Goal: Transaction & Acquisition: Purchase product/service

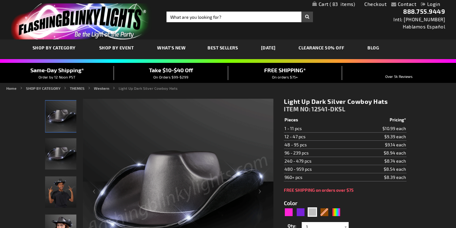
click at [433, 5] on link "Login" at bounding box center [430, 4] width 19 height 6
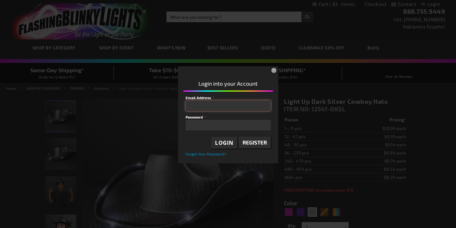
type input "kiele34@gmail.com"
click at [223, 142] on div at bounding box center [231, 126] width 90 height 62
click at [225, 145] on div at bounding box center [231, 126] width 90 height 62
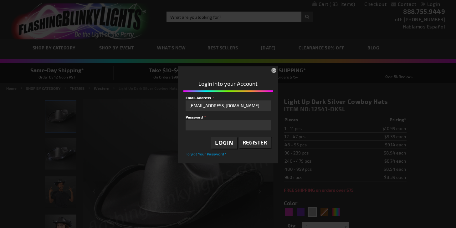
click at [226, 144] on div at bounding box center [231, 126] width 90 height 62
click at [221, 142] on div at bounding box center [231, 126] width 90 height 62
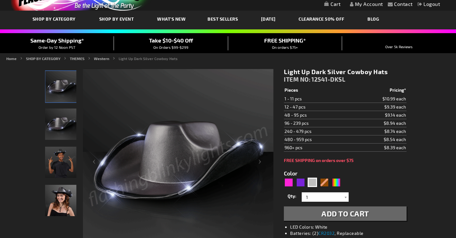
scroll to position [30, 0]
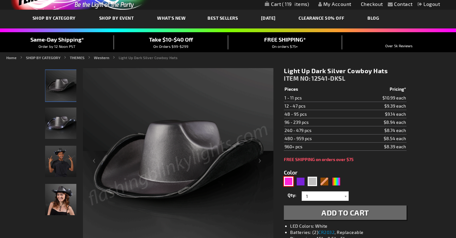
click at [292, 181] on div "Pink" at bounding box center [288, 181] width 9 height 9
type input "5639"
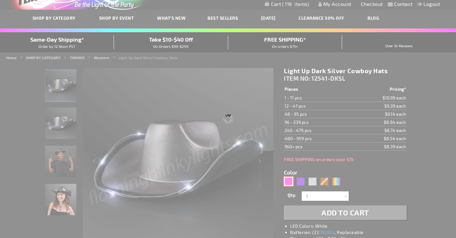
type input "12541-MGPK"
type input "Customize - Magenta Pink Light Up Shiny Cowgirl Hat - ITEM NO: 12541-MGPK"
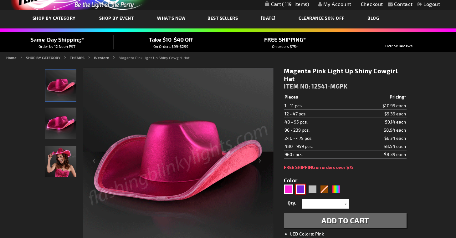
click at [303, 191] on div "Purple" at bounding box center [300, 189] width 9 height 9
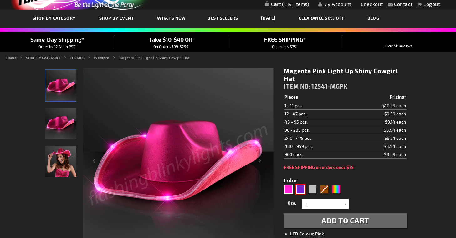
type input "5640"
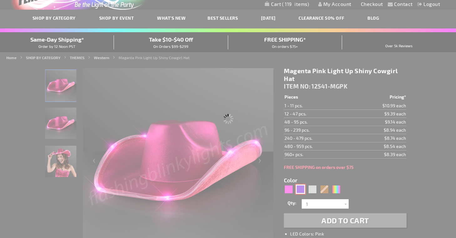
type input "12541-PR"
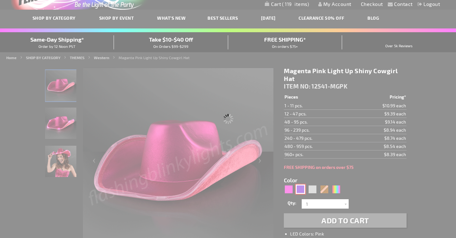
type input "Customize - Shiny Light Up Purple Cowboy Hat - ITEM NO: 12541-PR"
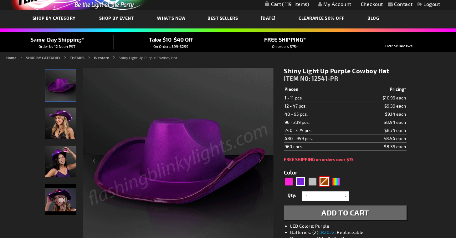
click at [326, 184] on div "Brown" at bounding box center [324, 181] width 9 height 9
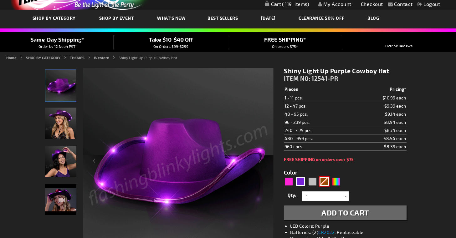
type input "5696"
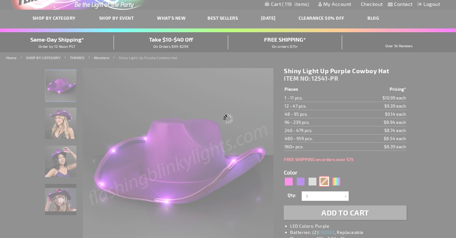
type input "12541-BR"
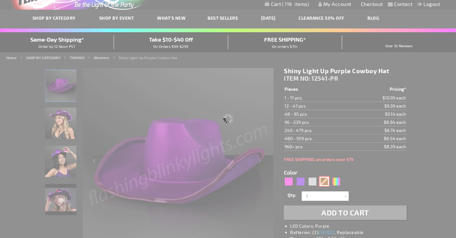
type input "Customize - Brown Shimmer Light Up Shiny Cowboy Hat - ITEM NO: 12541-BR"
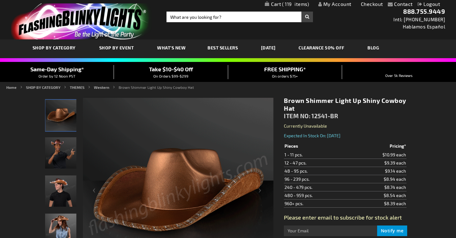
click at [294, 5] on span "119" at bounding box center [295, 4] width 27 height 6
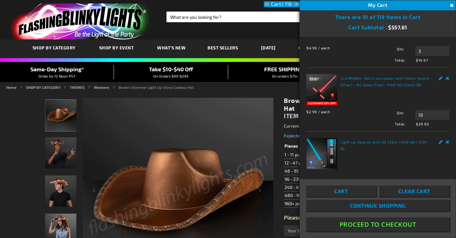
scroll to position [31, 0]
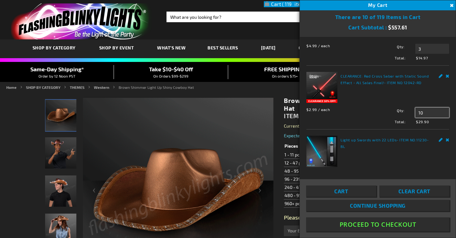
drag, startPoint x: 428, startPoint y: 131, endPoint x: 387, endPoint y: 128, distance: 41.1
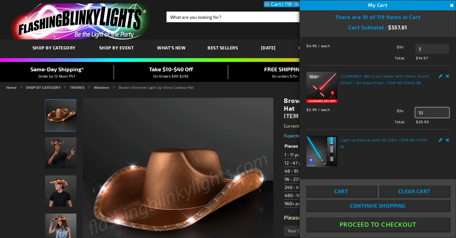
click at [387, 118] on div "Qty 10 Update" at bounding box center [410, 113] width 79 height 10
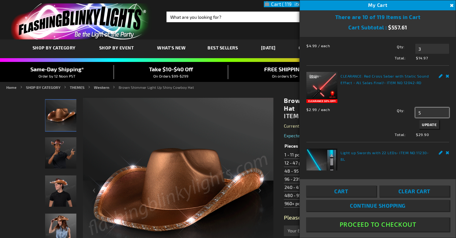
type input "5"
click at [436, 127] on span "Update" at bounding box center [429, 124] width 15 height 4
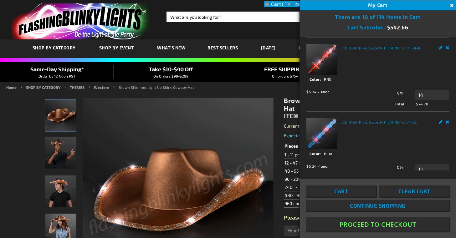
scroll to position [393, 0]
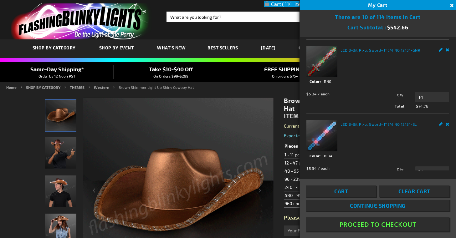
drag, startPoint x: 427, startPoint y: 118, endPoint x: 387, endPoint y: 117, distance: 40.4
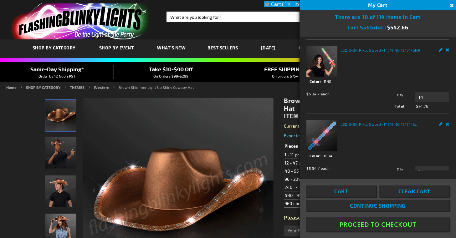
click at [387, 28] on div "Qty 13 Update" at bounding box center [410, 23] width 79 height 10
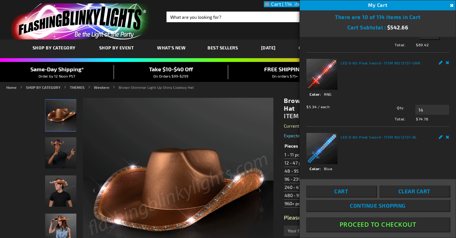
type input "2"
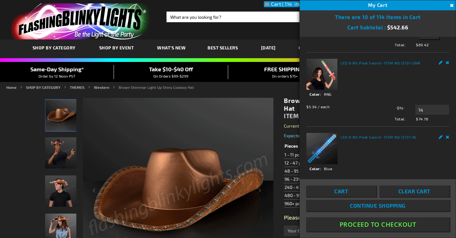
click at [431, 37] on span "Update" at bounding box center [429, 35] width 15 height 4
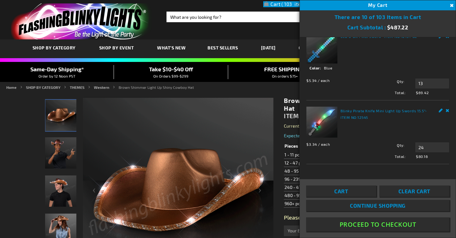
scroll to position [492, 0]
drag, startPoint x: 433, startPoint y: 89, endPoint x: 385, endPoint y: 89, distance: 47.3
click at [385, 14] on div "Qty 14 Update" at bounding box center [410, 9] width 79 height 10
type input "2"
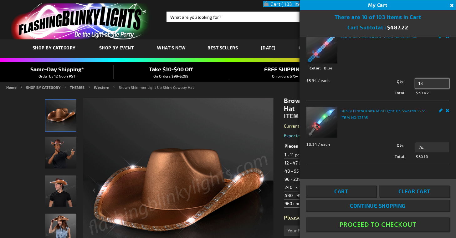
drag, startPoint x: 429, startPoint y: 116, endPoint x: 385, endPoint y: 113, distance: 44.2
click at [385, 89] on div "Qty 13 Update" at bounding box center [410, 84] width 79 height 10
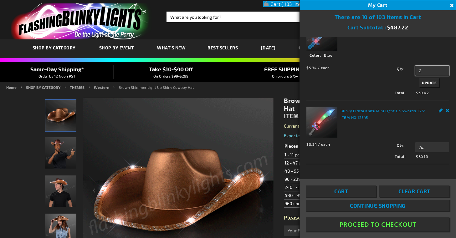
type input "2"
click at [429, 85] on span "Update" at bounding box center [429, 82] width 15 height 4
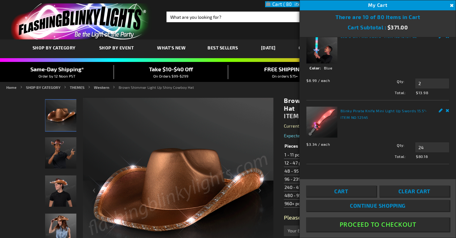
scroll to position [0, 0]
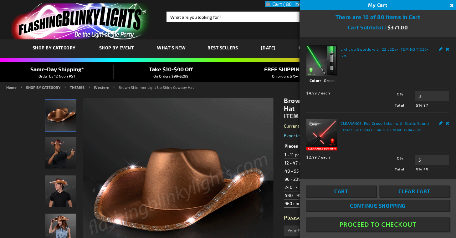
click at [254, 33] on div "Toggle Nav Search Search × Search 888.755.9449 Intl: 818-753-8303 Hablamos Espa…" at bounding box center [228, 19] width 456 height 39
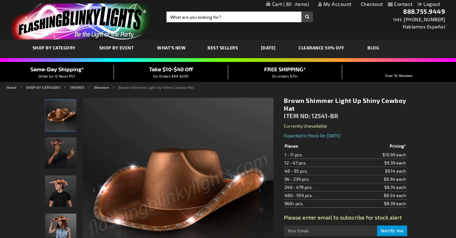
click at [293, 7] on link "My Cart 80 80 items" at bounding box center [287, 4] width 43 height 6
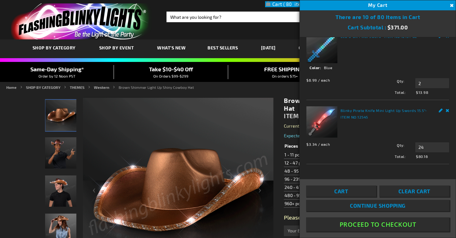
scroll to position [575, 0]
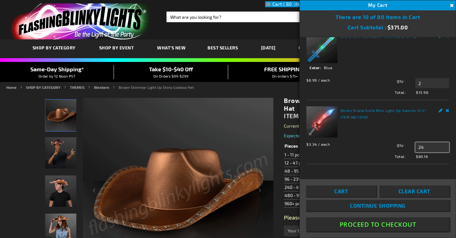
drag, startPoint x: 436, startPoint y: 146, endPoint x: 415, endPoint y: 144, distance: 21.7
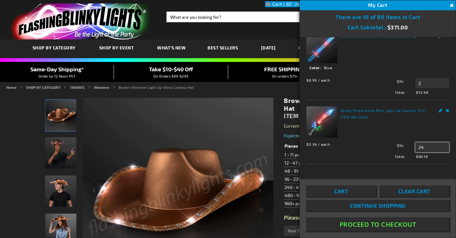
click at [415, 144] on div "Qty 24 Update" at bounding box center [410, 147] width 79 height 10
click at [391, 153] on div "$3.34 / each Total: $80.16 Qty 24 Update" at bounding box center [378, 149] width 143 height 20
drag, startPoint x: 433, startPoint y: 147, endPoint x: 356, endPoint y: 142, distance: 77.5
click at [356, 142] on div "$3.34 / each Total: $80.16 Qty 24 Update" at bounding box center [378, 149] width 143 height 20
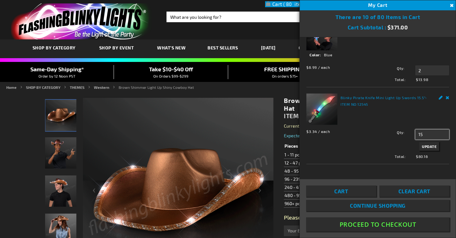
type input "15"
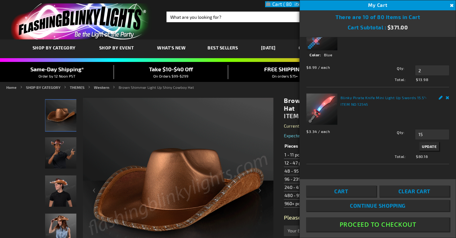
click at [430, 151] on button "Update" at bounding box center [430, 146] width 20 height 9
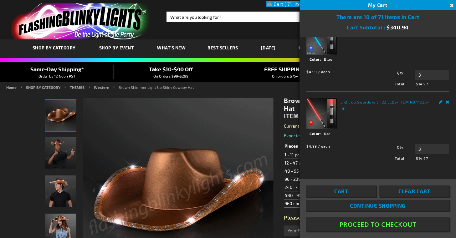
scroll to position [160, 0]
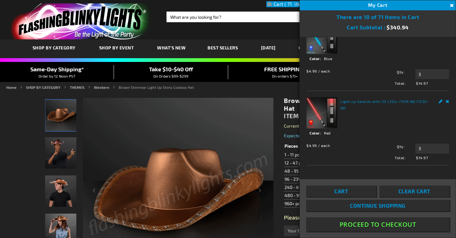
click at [350, 190] on link "Cart" at bounding box center [341, 191] width 70 height 11
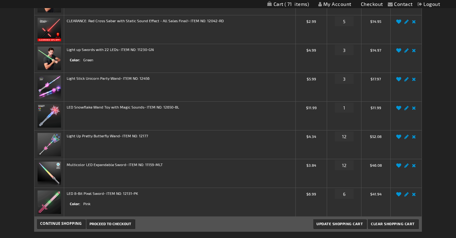
scroll to position [333, 0]
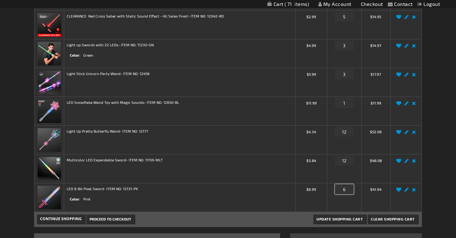
drag, startPoint x: 350, startPoint y: 192, endPoint x: 319, endPoint y: 188, distance: 30.6
click at [319, 188] on tr "LED 8-Bit Pixel Sword - ITEM NO: 12131-PK Color Pink $6.99 6" at bounding box center [227, 197] width 387 height 29
type input "2"
click at [345, 131] on input "12" at bounding box center [344, 132] width 19 height 10
drag, startPoint x: 348, startPoint y: 131, endPoint x: 319, endPoint y: 131, distance: 29.1
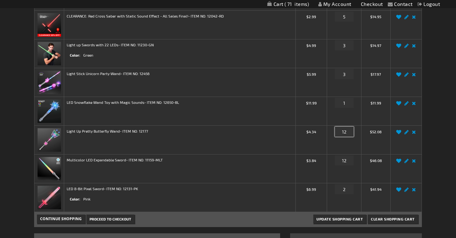
click at [319, 131] on tr "Light Up Pretty Butterfly Wand - ITEM NO: 12177 $4.34 Qty 12 $52.08 Edit" at bounding box center [227, 140] width 387 height 29
type input "2"
click at [344, 219] on span "Update Shopping Cart" at bounding box center [340, 219] width 46 height 4
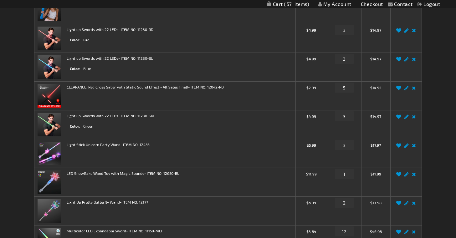
scroll to position [263, 0]
drag, startPoint x: 348, startPoint y: 146, endPoint x: 304, endPoint y: 145, distance: 44.2
click at [304, 145] on tr "Light Stick Unicorn Party Wand - ITEM NO: 12456 $5.99 Qty 3 $17.97" at bounding box center [227, 153] width 387 height 29
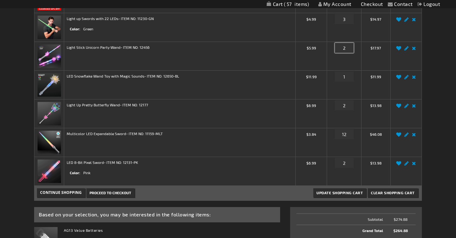
scroll to position [364, 0]
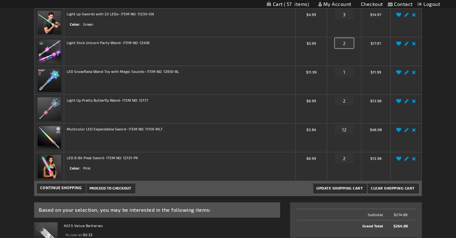
type input "2"
drag, startPoint x: 351, startPoint y: 130, endPoint x: 332, endPoint y: 127, distance: 19.6
click at [332, 127] on div "Qty 12" at bounding box center [344, 131] width 29 height 10
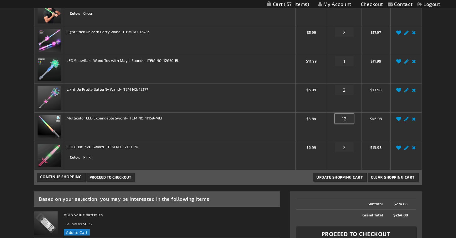
scroll to position [394, 0]
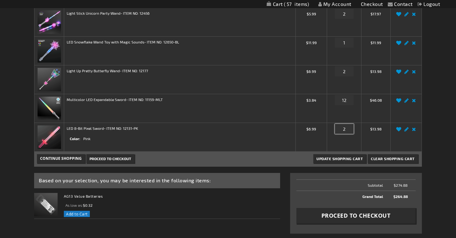
drag, startPoint x: 352, startPoint y: 130, endPoint x: 303, endPoint y: 124, distance: 48.9
click at [303, 124] on tr "LED 8-Bit Pixel Sword - ITEM NO: 12131-PK Color Pink $6.99 2" at bounding box center [227, 137] width 387 height 29
type input "1"
click at [330, 158] on span "Update Shopping Cart" at bounding box center [340, 159] width 46 height 4
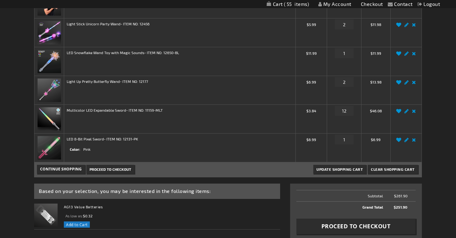
scroll to position [389, 0]
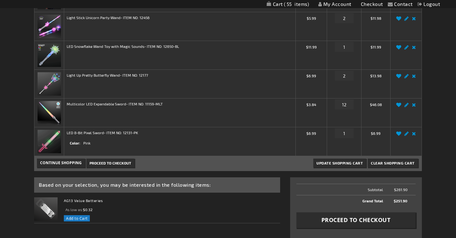
click at [343, 223] on span "Proceed to Checkout" at bounding box center [356, 220] width 69 height 8
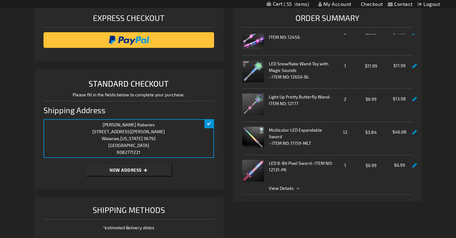
scroll to position [84, 0]
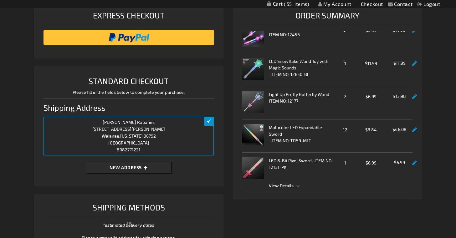
click at [413, 96] on div "Product Title Quantity Unit Price Subtotal Blinky Pirate Knife Mini Light Up Sw…" at bounding box center [329, 111] width 175 height 161
click at [415, 96] on link at bounding box center [414, 96] width 5 height 5
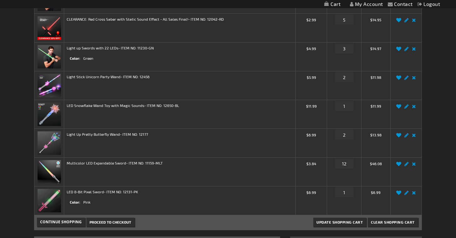
scroll to position [331, 0]
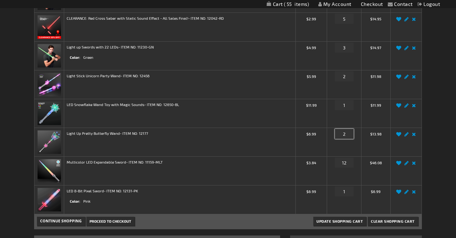
drag, startPoint x: 349, startPoint y: 136, endPoint x: 325, endPoint y: 134, distance: 24.8
click at [325, 134] on tr "Light Up Pretty Butterfly Wand - ITEM NO: 12177 $6.99 Qty 2 $13.98" at bounding box center [227, 142] width 387 height 29
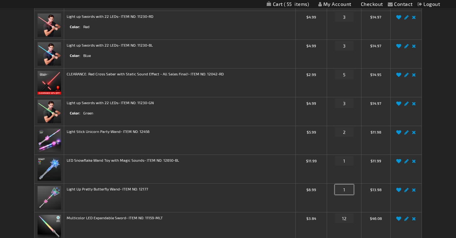
scroll to position [274, 0]
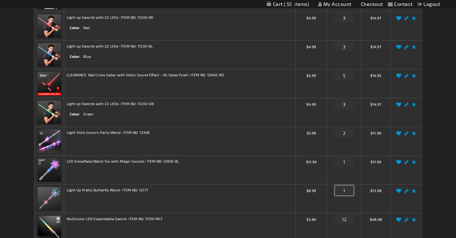
type input "1"
drag, startPoint x: 348, startPoint y: 131, endPoint x: 336, endPoint y: 131, distance: 11.9
click at [336, 131] on input "2" at bounding box center [344, 133] width 19 height 10
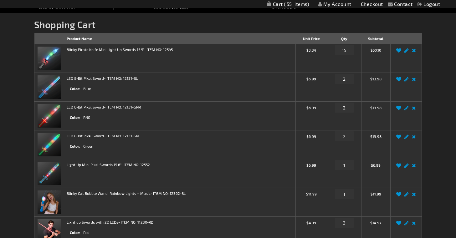
scroll to position [70, 0]
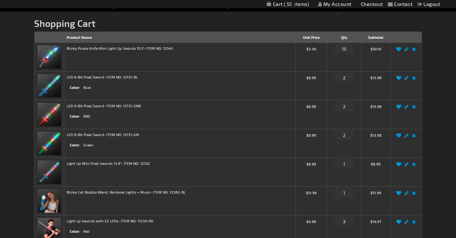
type input "1"
drag, startPoint x: 349, startPoint y: 76, endPoint x: 332, endPoint y: 75, distance: 16.9
click at [332, 75] on div "Qty 2" at bounding box center [344, 79] width 29 height 10
type input "1"
drag, startPoint x: 346, startPoint y: 104, endPoint x: 330, endPoint y: 103, distance: 15.3
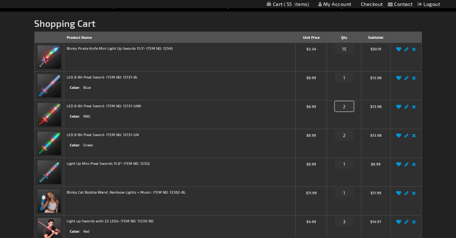
click at [330, 103] on div "Qty 2" at bounding box center [344, 108] width 29 height 10
type input "1"
drag, startPoint x: 348, startPoint y: 137, endPoint x: 326, endPoint y: 137, distance: 22.2
click at [326, 137] on tr "LED 8-Bit Pixel Sword - ITEM NO: 12131-GN Color Green $6.99 2" at bounding box center [227, 143] width 387 height 29
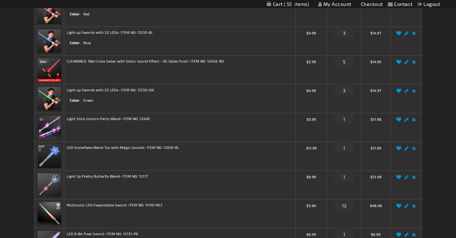
scroll to position [291, 0]
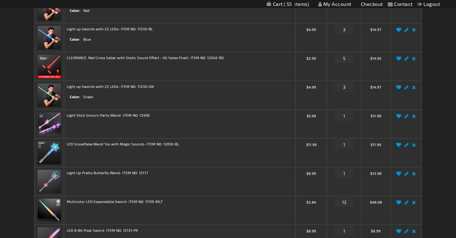
type input "1"
drag, startPoint x: 348, startPoint y: 88, endPoint x: 329, endPoint y: 86, distance: 18.8
click at [330, 86] on div "Qty 3" at bounding box center [344, 89] width 29 height 10
type input "1"
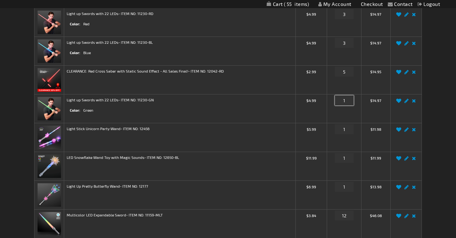
scroll to position [271, 0]
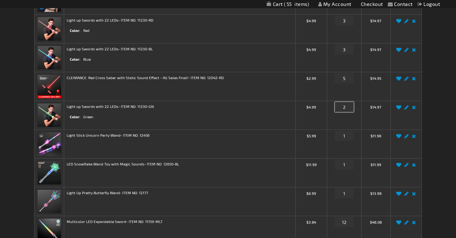
type input "2"
drag, startPoint x: 348, startPoint y: 49, endPoint x: 310, endPoint y: 49, distance: 38.2
click at [310, 49] on tr "Light up Swords with 22 LEDs - ITEM NO: 11230-BL Color Blue $4.99 Qty 3" at bounding box center [227, 58] width 387 height 29
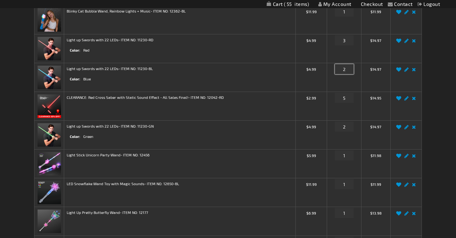
scroll to position [240, 0]
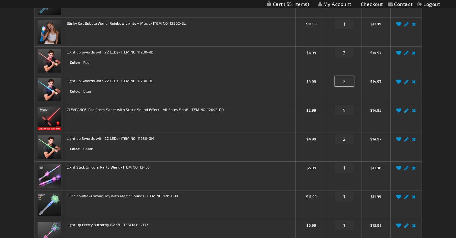
type input "2"
drag, startPoint x: 349, startPoint y: 52, endPoint x: 298, endPoint y: 51, distance: 51.4
click at [298, 51] on tr "Light up Swords with 22 LEDs - ITEM NO: 11230-RD Color Red $4.99 Qty 3 Edit" at bounding box center [227, 61] width 387 height 29
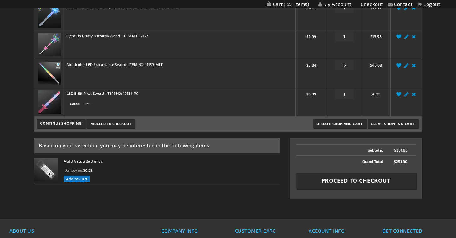
scroll to position [490, 0]
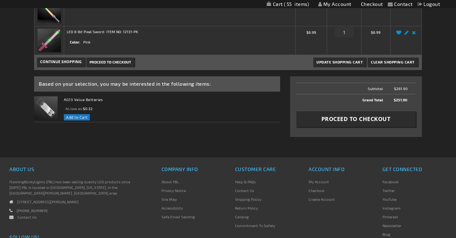
type input "2"
click at [353, 61] on span "Update Shopping Cart" at bounding box center [340, 62] width 46 height 4
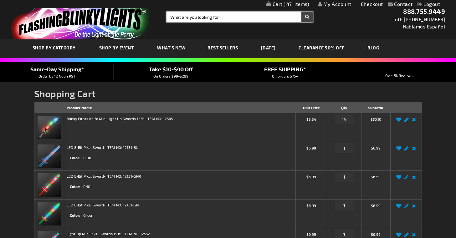
click at [210, 22] on input "Search" at bounding box center [240, 17] width 147 height 11
click at [210, 19] on input "Search" at bounding box center [240, 17] width 147 height 11
type input "COWBOY"
click at [307, 17] on button "Search" at bounding box center [308, 17] width 12 height 11
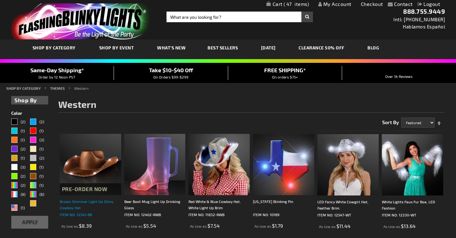
click at [75, 209] on div "Brown Shimmer Light Up Shiny Cowboy Hat" at bounding box center [90, 204] width 61 height 13
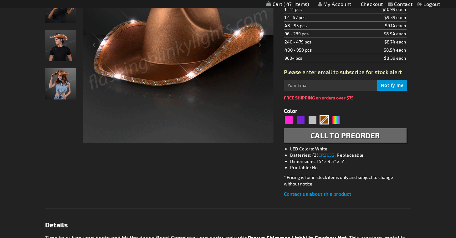
scroll to position [163, 0]
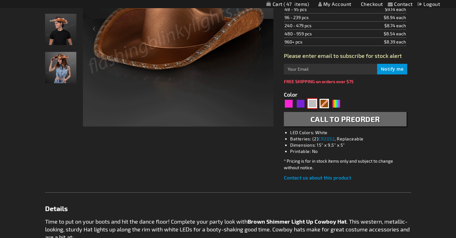
click at [312, 106] on div "Silver" at bounding box center [312, 103] width 9 height 9
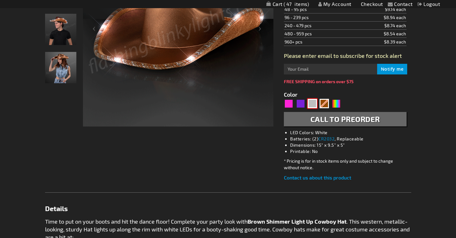
type input "5644"
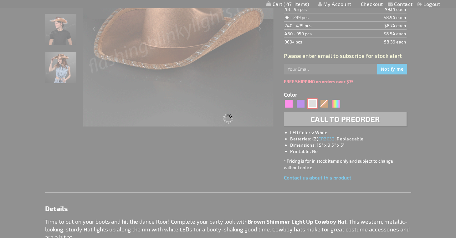
type input "12541-DKSL"
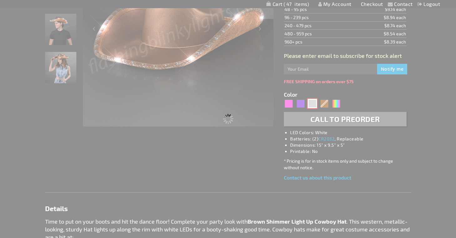
type input "Customize - Light Up Dark Silver Cowboy Hats - ITEM NO: 12541-DKSL"
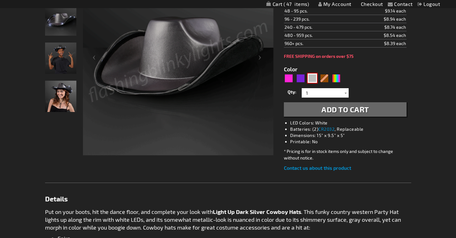
scroll to position [132, 0]
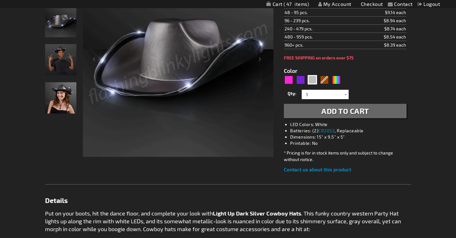
click at [310, 114] on button "Add to Cart" at bounding box center [345, 111] width 122 height 14
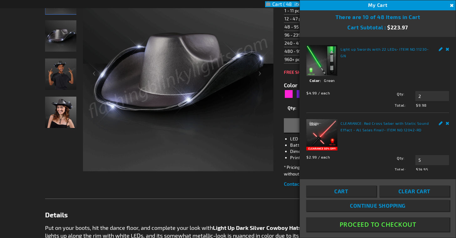
click at [451, 6] on button "Close" at bounding box center [451, 5] width 7 height 7
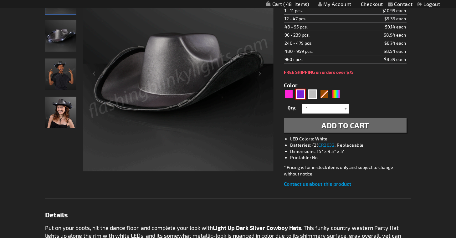
click at [302, 97] on div "Purple" at bounding box center [300, 94] width 9 height 9
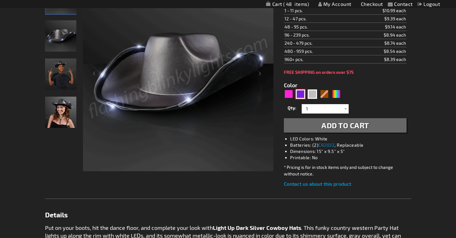
type input "5640"
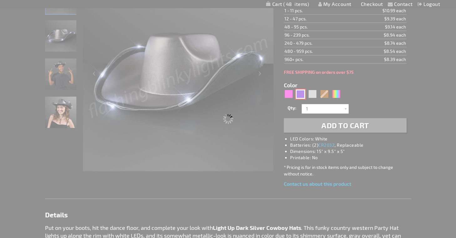
type input "12541-PR"
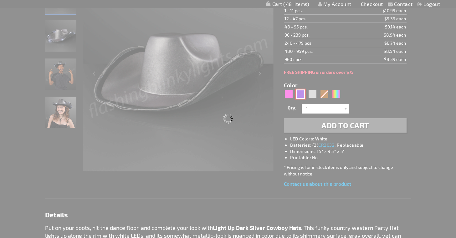
type input "Customize - Shiny Light Up Purple Cowboy Hat - ITEM NO: 12541-PR"
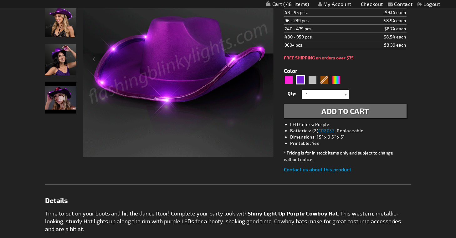
click at [337, 114] on span "Add to Cart" at bounding box center [346, 110] width 48 height 9
click at [293, 84] on div "Color 5640" at bounding box center [313, 76] width 59 height 18
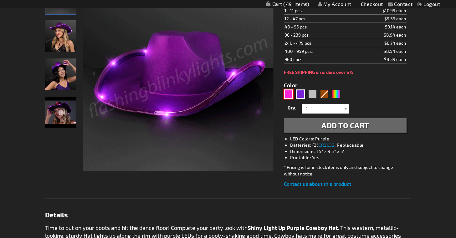
click at [288, 94] on div "Pink" at bounding box center [288, 94] width 9 height 9
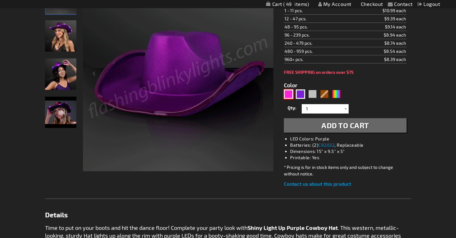
type input "5639"
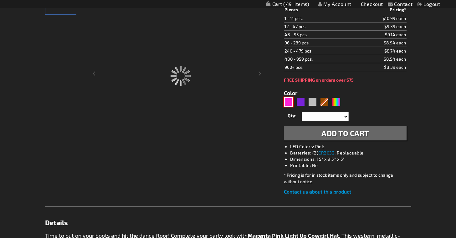
type input "12541-MGPK"
type input "Customize - Magenta Pink Light Up Shiny Cowgirl Hat - ITEM NO: 12541-MGPK"
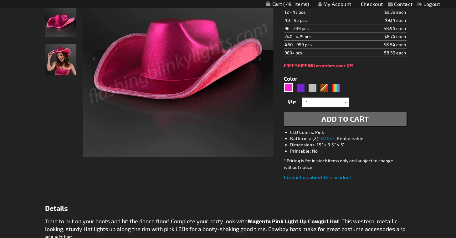
click at [369, 121] on span "Add to Cart" at bounding box center [346, 118] width 48 height 9
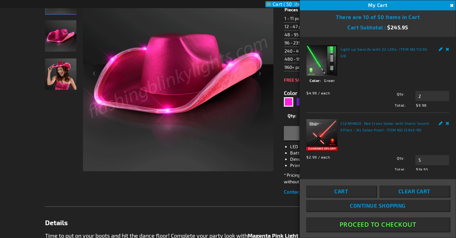
click at [452, 10] on div "My Cart 50" at bounding box center [378, 5] width 156 height 10
click at [451, 6] on button "Close" at bounding box center [451, 5] width 7 height 7
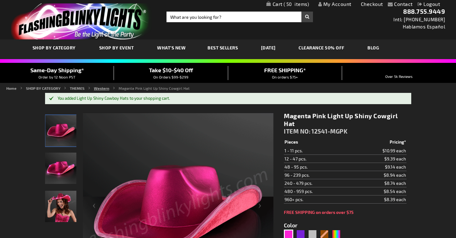
click at [102, 90] on link "Western" at bounding box center [101, 88] width 15 height 4
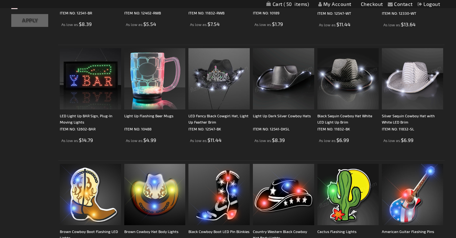
scroll to position [214, 0]
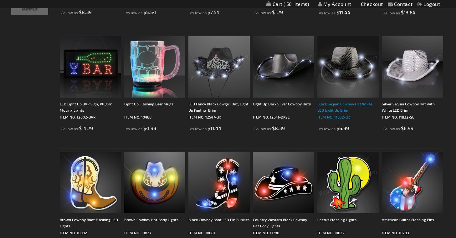
click at [333, 107] on div "Black Sequin Cowboy Hat White LED Light Up Brim" at bounding box center [347, 107] width 61 height 13
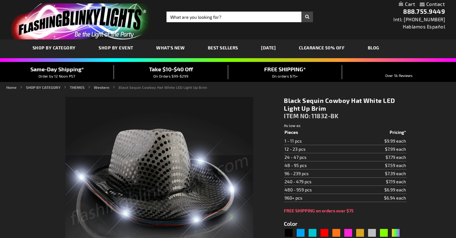
type input "5631"
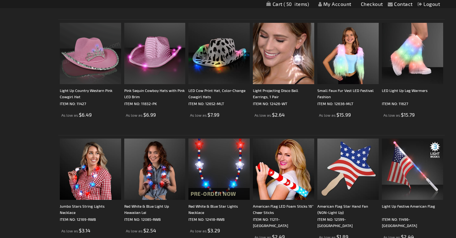
scroll to position [461, 0]
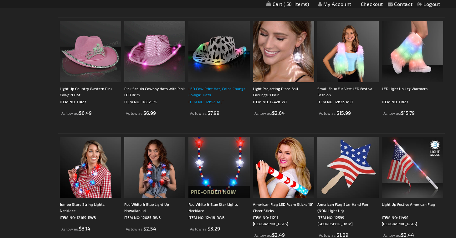
click at [204, 97] on div "LED Cow Print Hat, Color-Change Cowgirl Hats" at bounding box center [218, 91] width 61 height 13
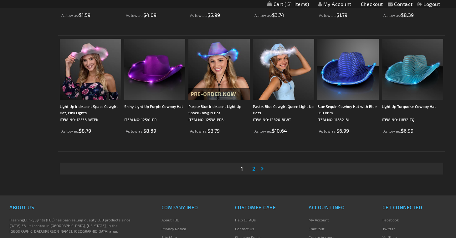
scroll to position [1135, 0]
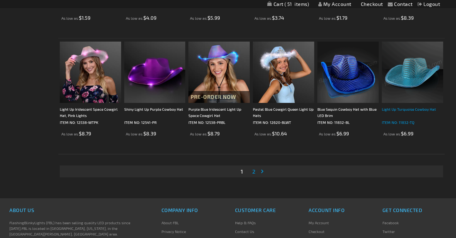
click at [410, 114] on div "Light Up Turquoise Cowboy Hat" at bounding box center [412, 112] width 61 height 13
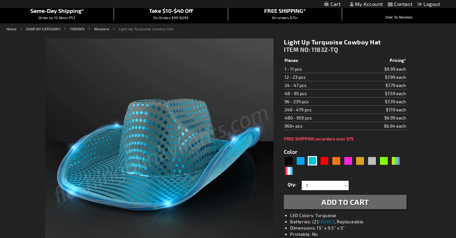
scroll to position [60, 0]
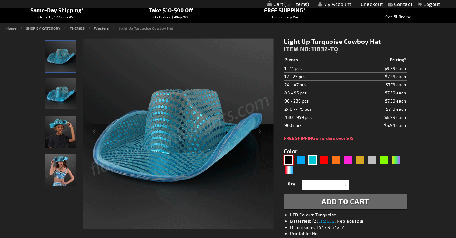
click at [287, 158] on div "Black" at bounding box center [288, 160] width 9 height 9
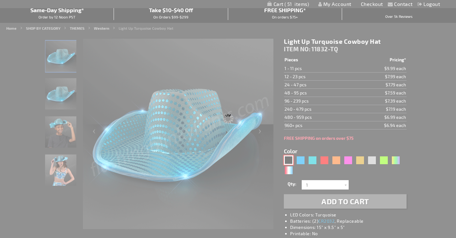
type input "5631"
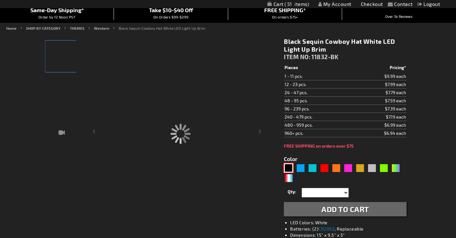
type input "11832-BK"
type input "Customize - Black Sequin Cowboy Hat White LED Light Up Brim - ITEM NO: 11832-BK"
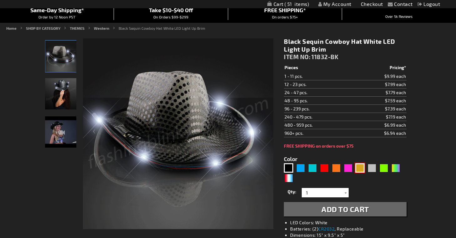
click at [361, 168] on div "Gold" at bounding box center [359, 167] width 9 height 9
type input "5633"
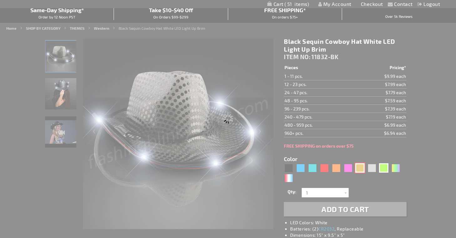
type input "11832-GD"
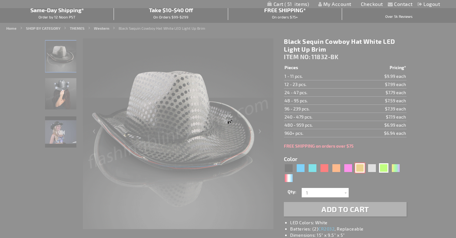
type input "Customize - Shiny Yellow-Gold Cowboy Hat with Light Brim - ITEM NO: 11832-GD"
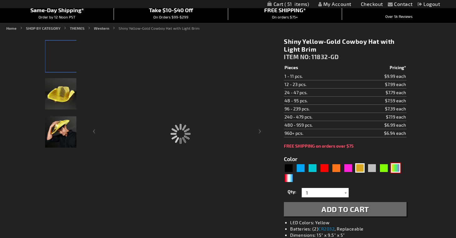
click at [393, 170] on div "PGG" at bounding box center [395, 167] width 9 height 9
type input "5638"
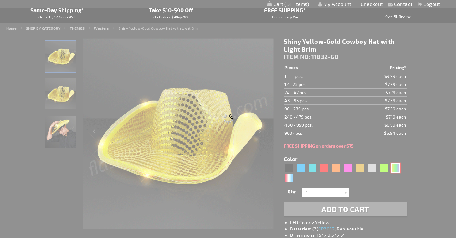
type input "11832-PGG"
type input "Customize - Light Up Mardi Gras Cowboy Hat - ITEM NO: 11832-PGG"
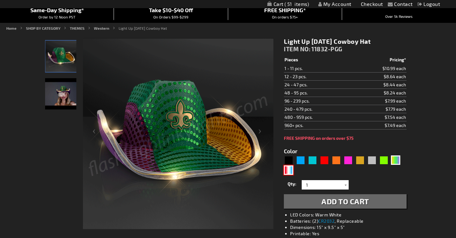
click at [291, 169] on div "RWB" at bounding box center [288, 170] width 9 height 9
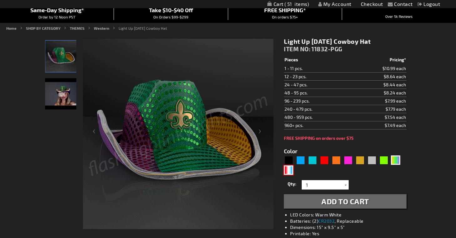
type input "5643"
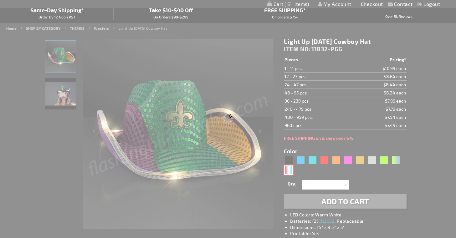
type input "11832-RWB"
type input "Customize - Red White &amp; Blue Cowboy Hat, White Light Up Brim - ITEM NO: 118…"
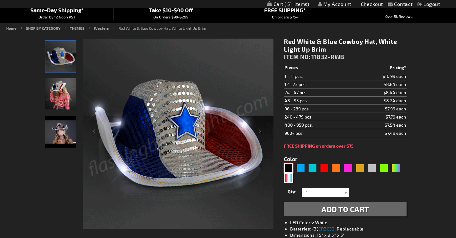
click at [292, 172] on div "Black" at bounding box center [288, 167] width 9 height 9
type input "5631"
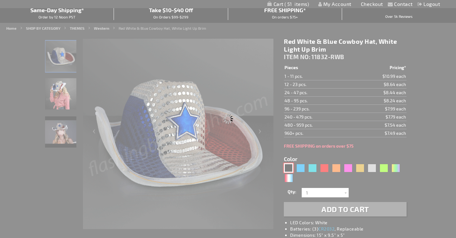
type input "11832-BK"
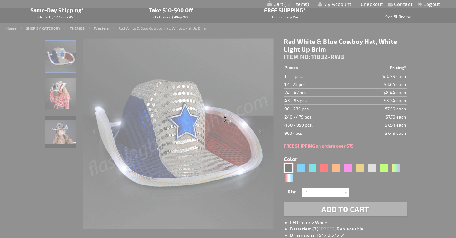
type input "Customize - Black Sequin Cowboy Hat White LED Light Up Brim - ITEM NO: 11832-BK"
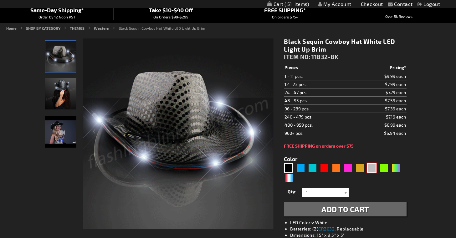
click at [373, 167] on div "Silver" at bounding box center [371, 167] width 9 height 9
type input "5644"
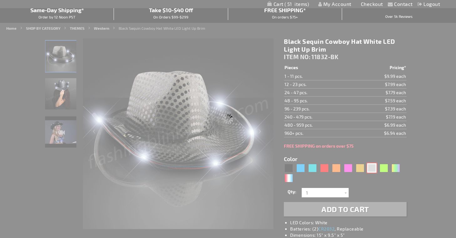
type input "11832-SL"
type input "Customize - Silver Sequin Cowboy Hat with White LED Brim - ITEM NO: 11832-SL"
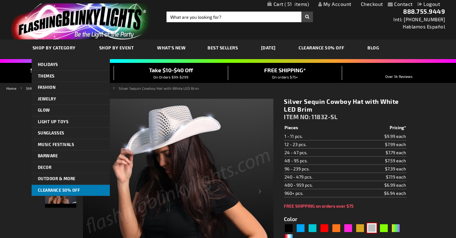
click at [59, 188] on span "CLEARANCE 50% OFF" at bounding box center [59, 190] width 42 height 5
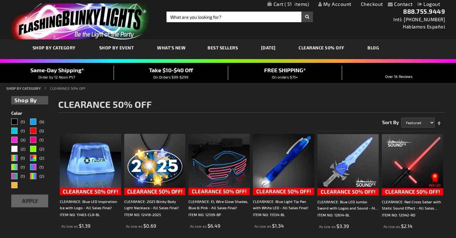
click at [299, 7] on link "My Cart 51 51 items" at bounding box center [288, 4] width 42 height 6
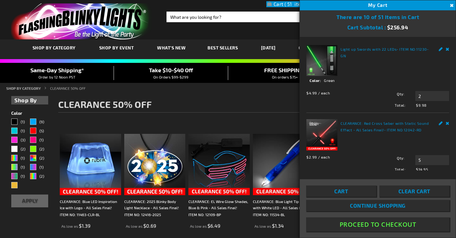
click at [346, 195] on link "Cart" at bounding box center [341, 191] width 70 height 11
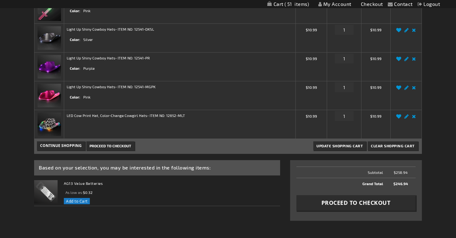
scroll to position [539, 0]
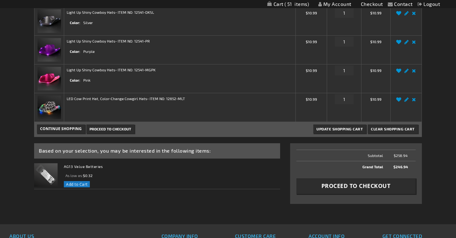
click at [358, 188] on span "Proceed to Checkout" at bounding box center [356, 186] width 69 height 8
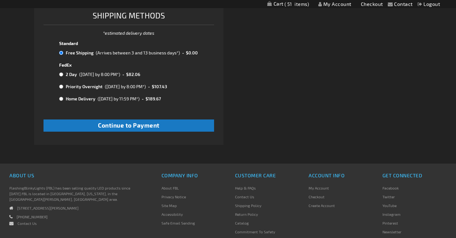
scroll to position [280, 0]
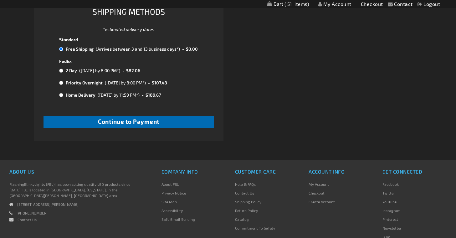
click at [188, 122] on button "Continue to Payment" at bounding box center [129, 122] width 170 height 12
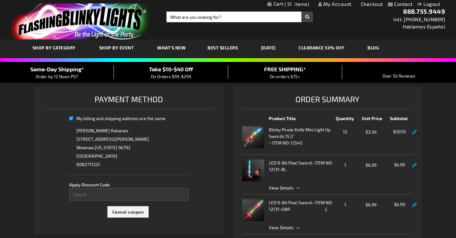
select select "4655bd8fac2159bab6fa066ac511ae9a9bba7f96"
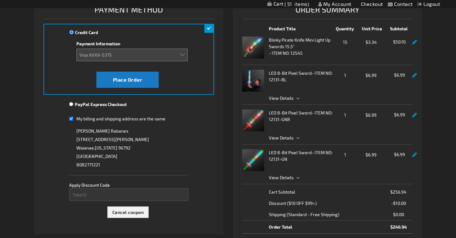
scroll to position [90, 0]
click at [285, 178] on span "View Details" at bounding box center [281, 177] width 25 height 5
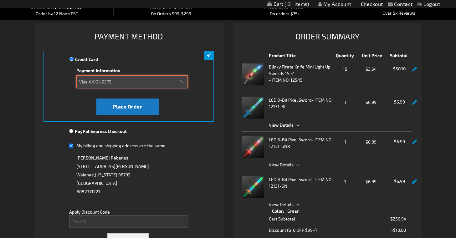
scroll to position [67, 0]
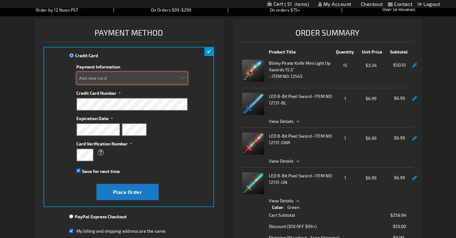
select select "4655bd8fac2159bab6fa066ac511ae9a9bba7f96"
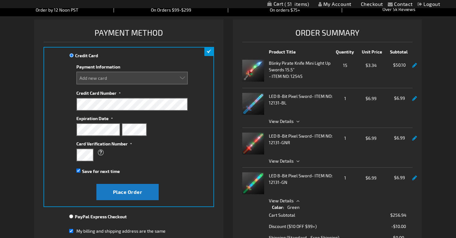
click at [86, 146] on label "Card Verification Number" at bounding box center [131, 143] width 111 height 8
click at [101, 189] on button "Place Order" at bounding box center [127, 192] width 62 height 16
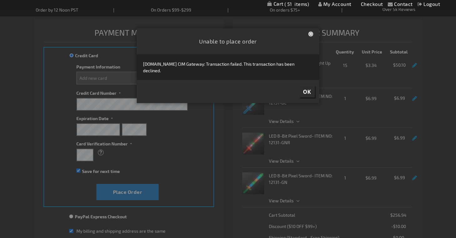
click at [307, 92] on span "OK" at bounding box center [307, 91] width 8 height 7
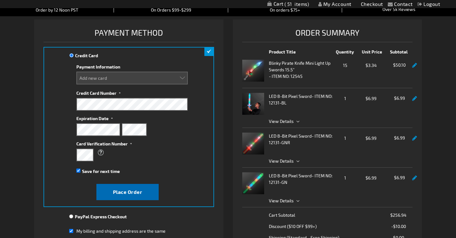
click at [126, 198] on button "Place Order" at bounding box center [127, 192] width 62 height 16
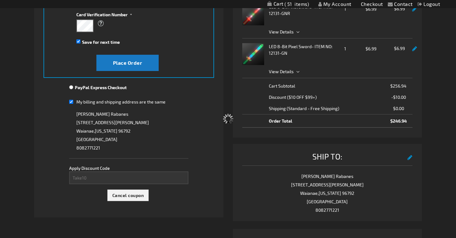
scroll to position [197, 0]
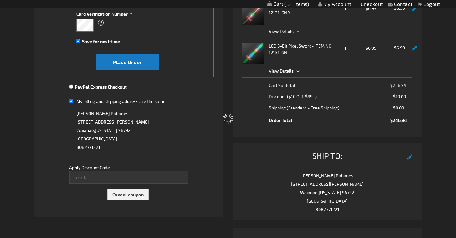
select select
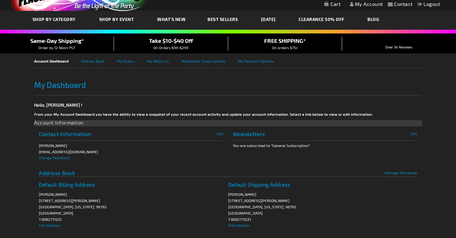
scroll to position [28, 0]
click at [132, 63] on link "My Orders" at bounding box center [132, 61] width 30 height 14
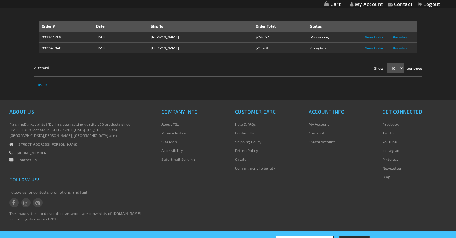
scroll to position [122, 0]
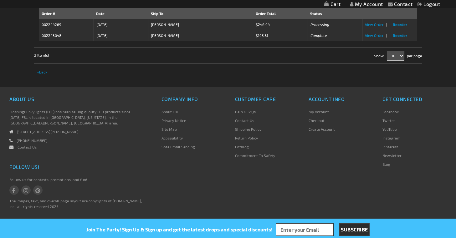
click at [305, 57] on div "2 Item(s) Show 10 20 50 per page" at bounding box center [228, 54] width 388 height 7
